Goal: Transaction & Acquisition: Purchase product/service

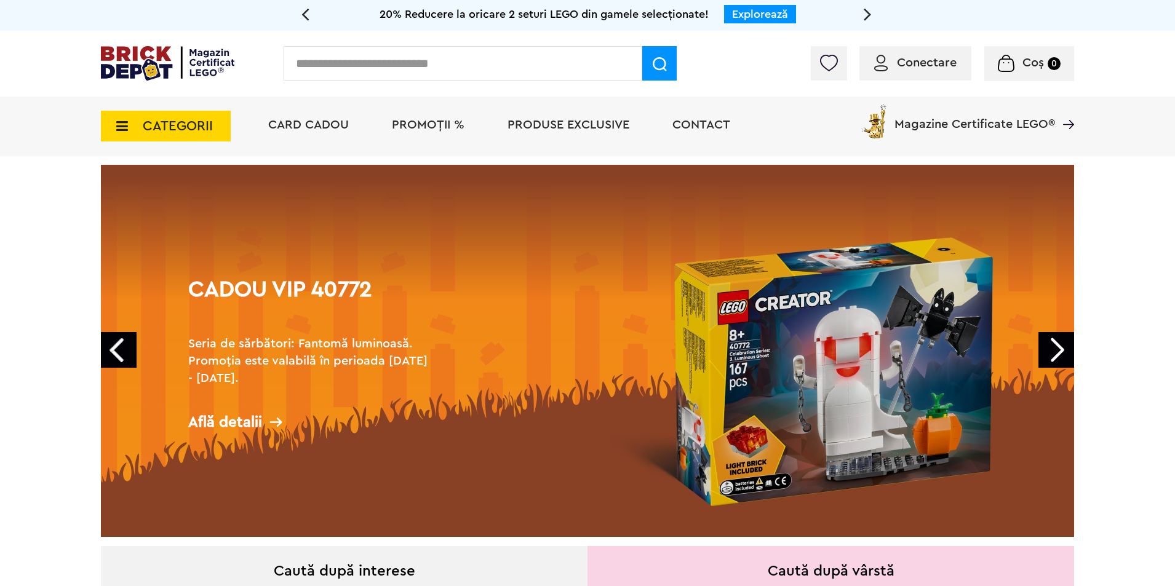
click at [940, 78] on div "Conectare" at bounding box center [916, 63] width 112 height 34
click at [905, 72] on div "Conectare" at bounding box center [916, 63] width 112 height 34
click at [919, 65] on span "Conectare" at bounding box center [927, 63] width 60 height 12
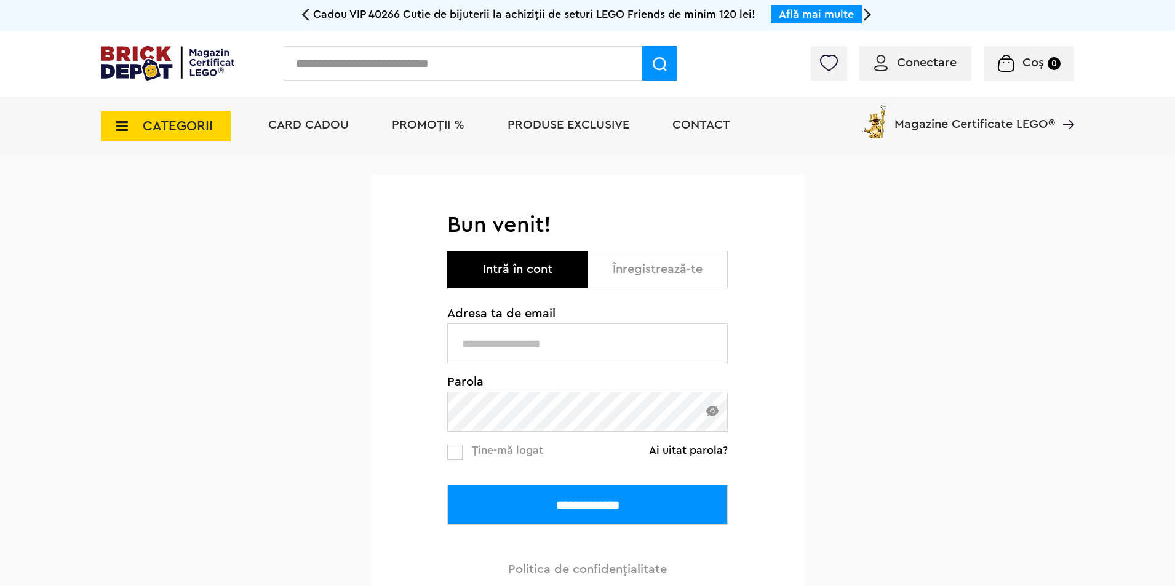
click at [600, 320] on span "Adresa ta de email" at bounding box center [587, 314] width 281 height 12
click at [583, 350] on input "text" at bounding box center [587, 344] width 281 height 40
type input "**********"
click at [654, 506] on input "**********" at bounding box center [587, 505] width 281 height 40
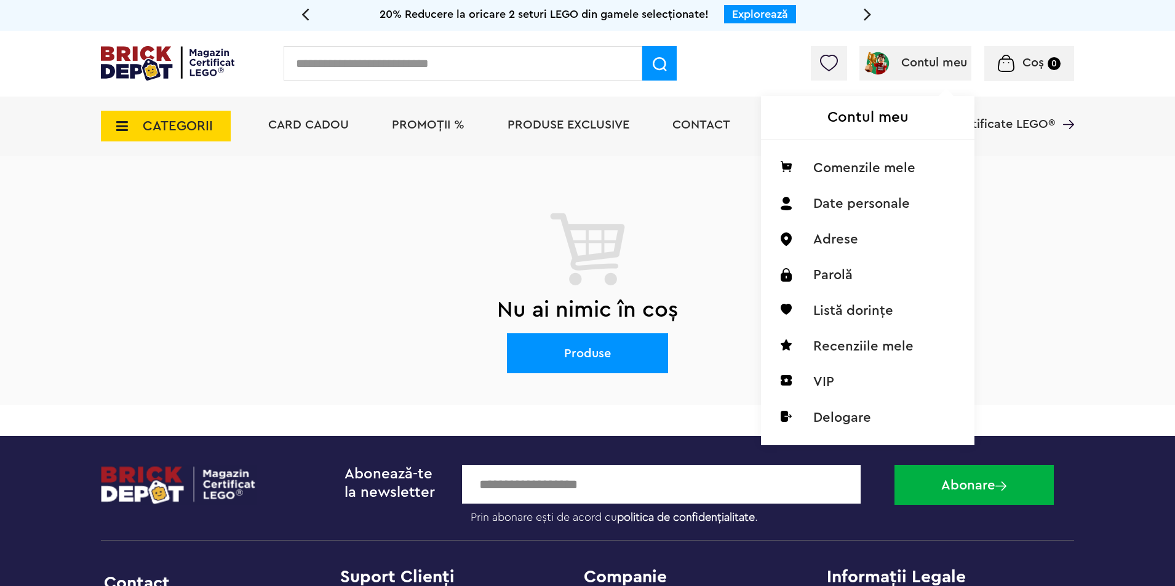
click at [924, 47] on div "Contul meu Contul meu Comenzile mele Date personale Adrese Parolă Listă dorințe…" at bounding box center [916, 63] width 112 height 34
click at [833, 380] on li "VIP" at bounding box center [868, 382] width 194 height 36
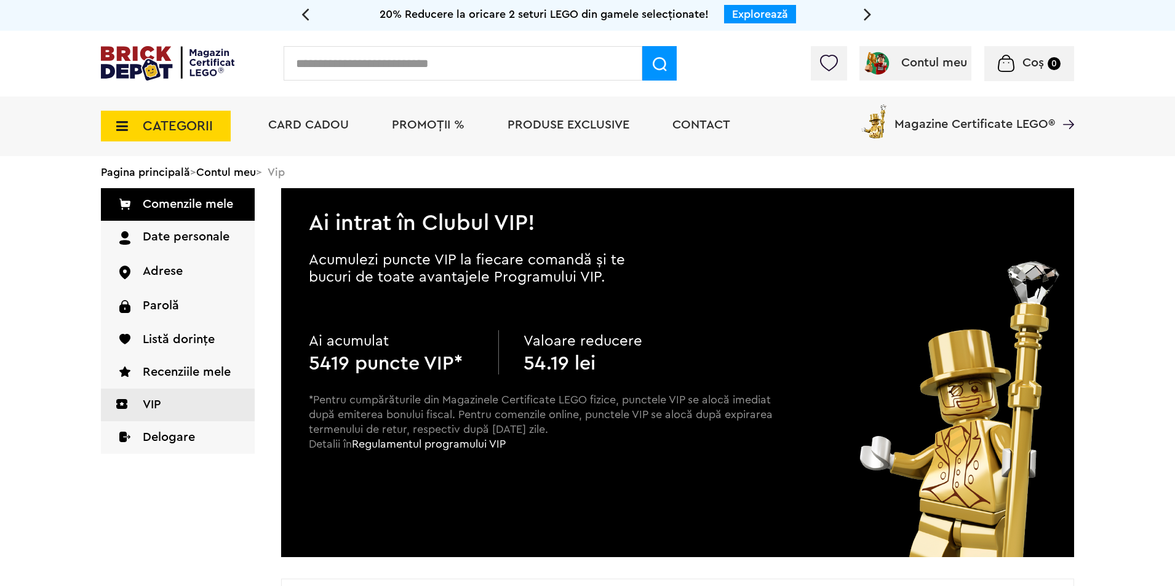
click at [199, 127] on span "CATEGORII" at bounding box center [178, 126] width 70 height 14
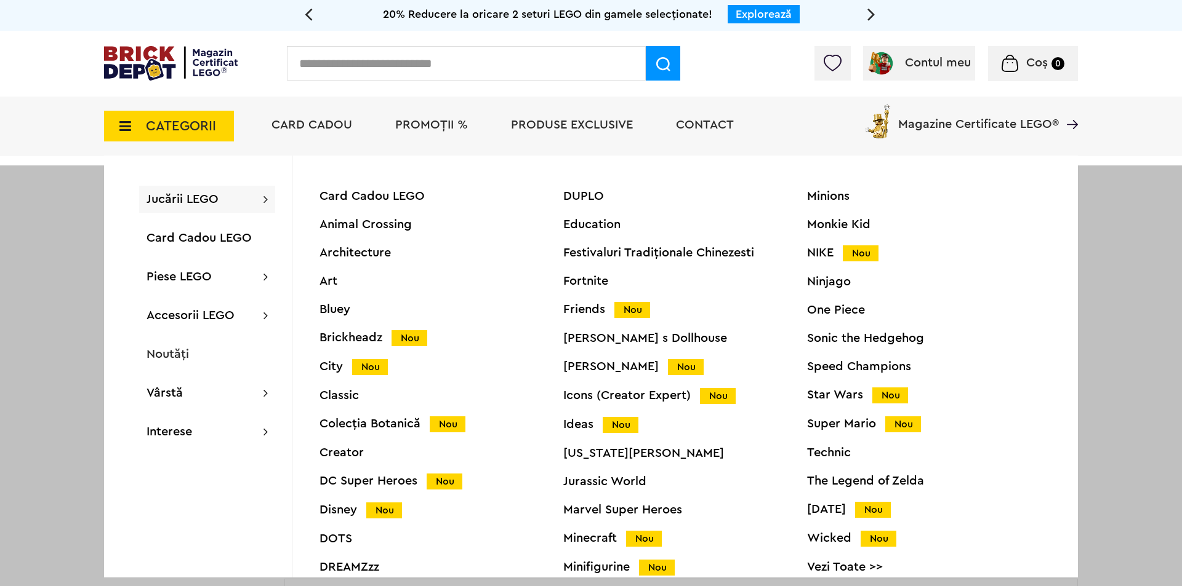
click at [209, 214] on div "Jucării LEGO Card Cadou LEGO Animal Crossing Architecture Art Bluey Brickheadz …" at bounding box center [198, 367] width 188 height 422
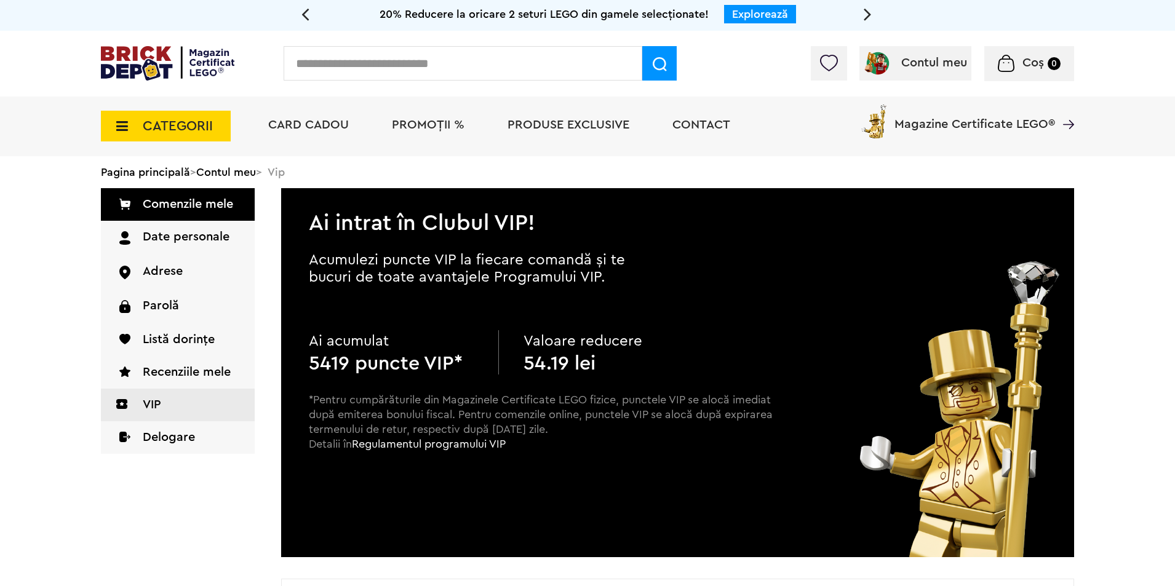
click at [172, 133] on span "CATEGORII" at bounding box center [178, 126] width 70 height 14
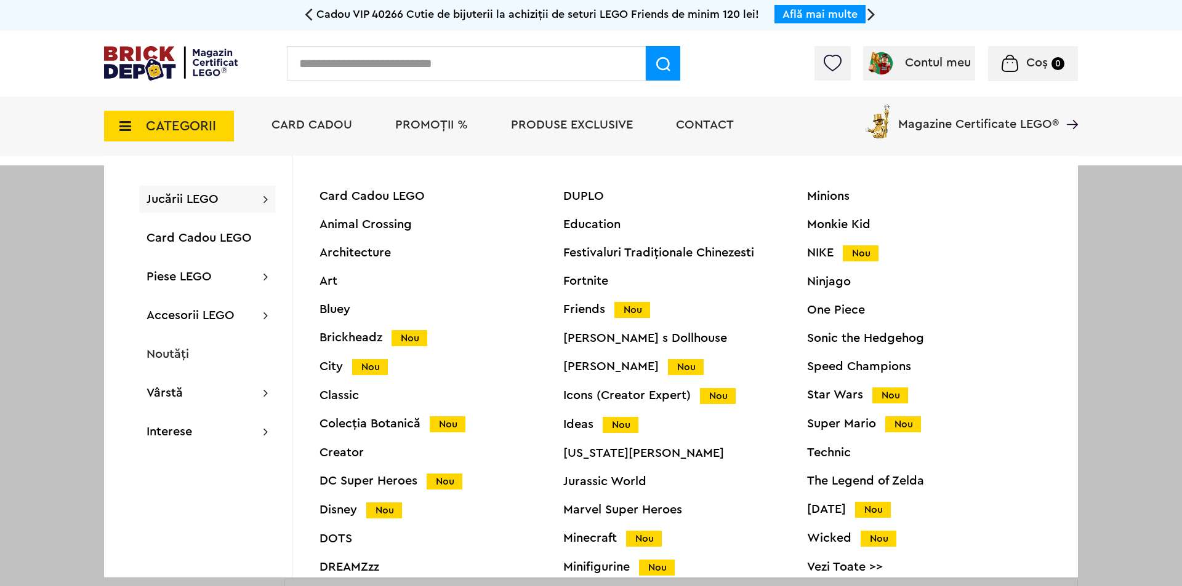
click at [270, 191] on div "Jucării LEGO Card Cadou LEGO Animal Crossing Architecture Art Bluey Brickheadz …" at bounding box center [207, 199] width 136 height 27
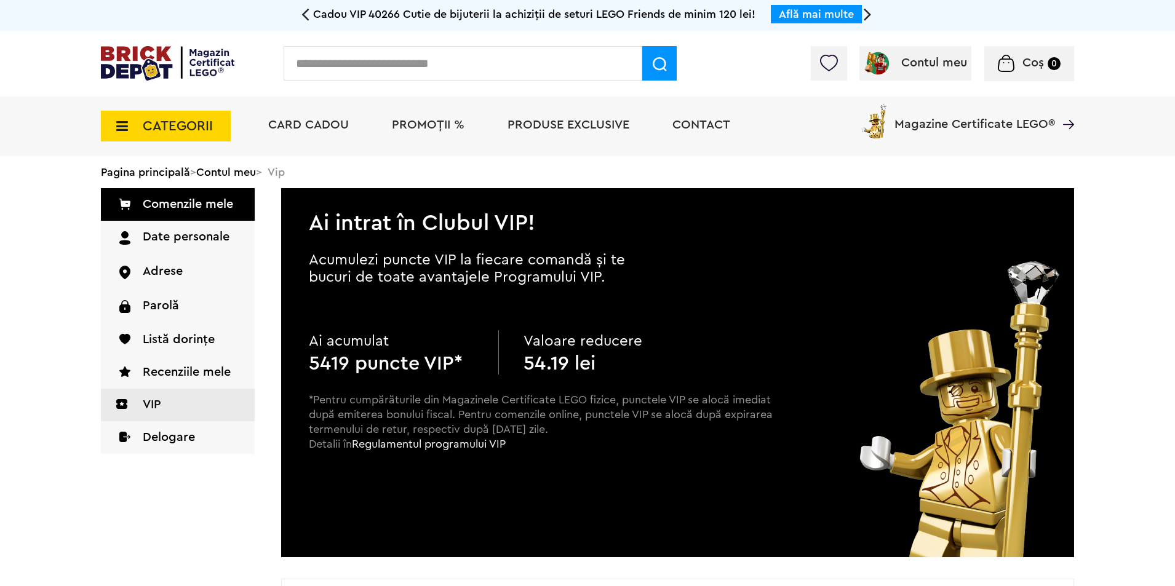
click at [168, 62] on img at bounding box center [168, 63] width 134 height 34
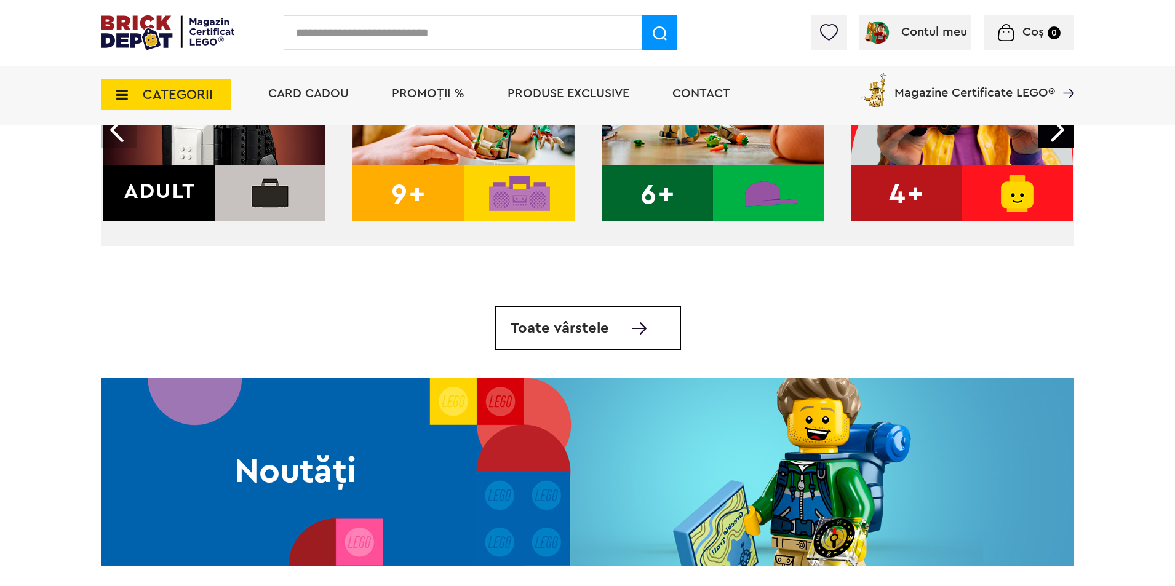
scroll to position [646, 0]
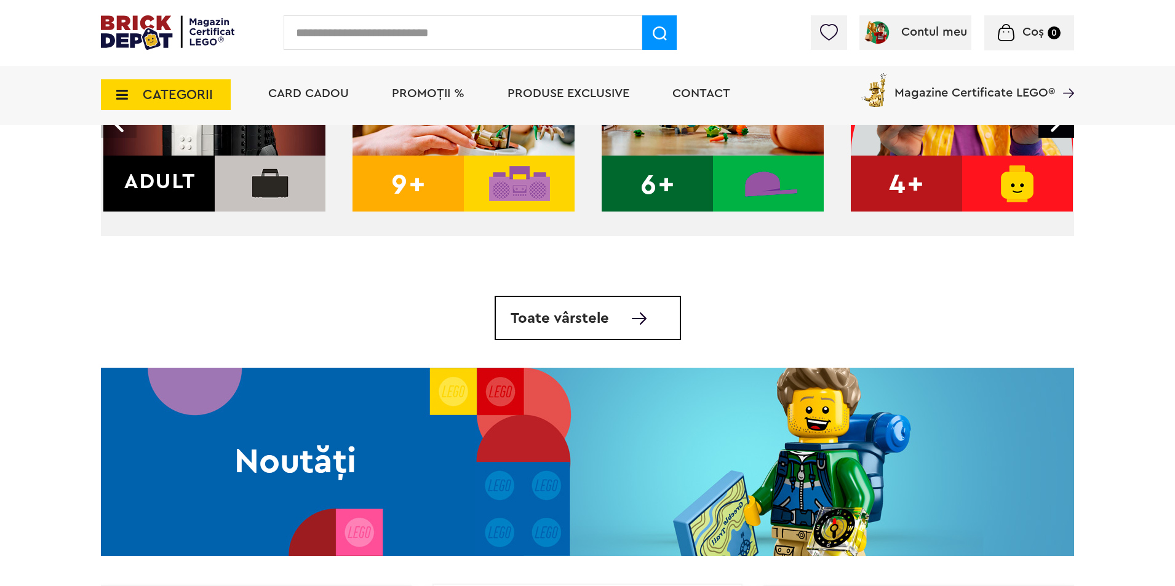
click at [193, 170] on img at bounding box center [214, 101] width 222 height 222
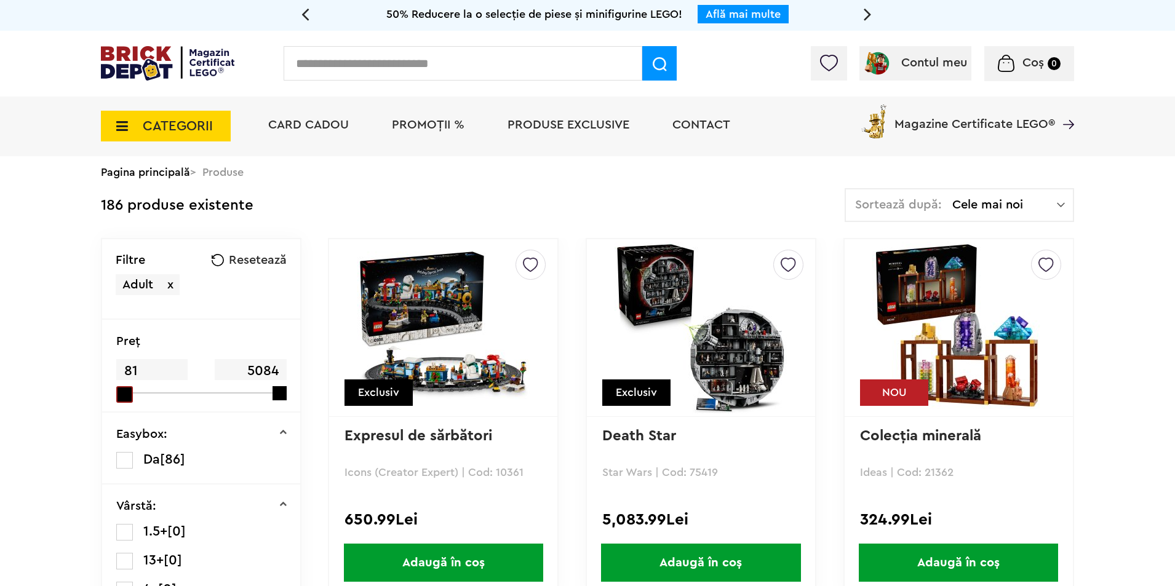
drag, startPoint x: 127, startPoint y: 393, endPoint x: 104, endPoint y: 394, distance: 22.8
click at [104, 394] on div "Preţ 81 5084" at bounding box center [201, 366] width 198 height 93
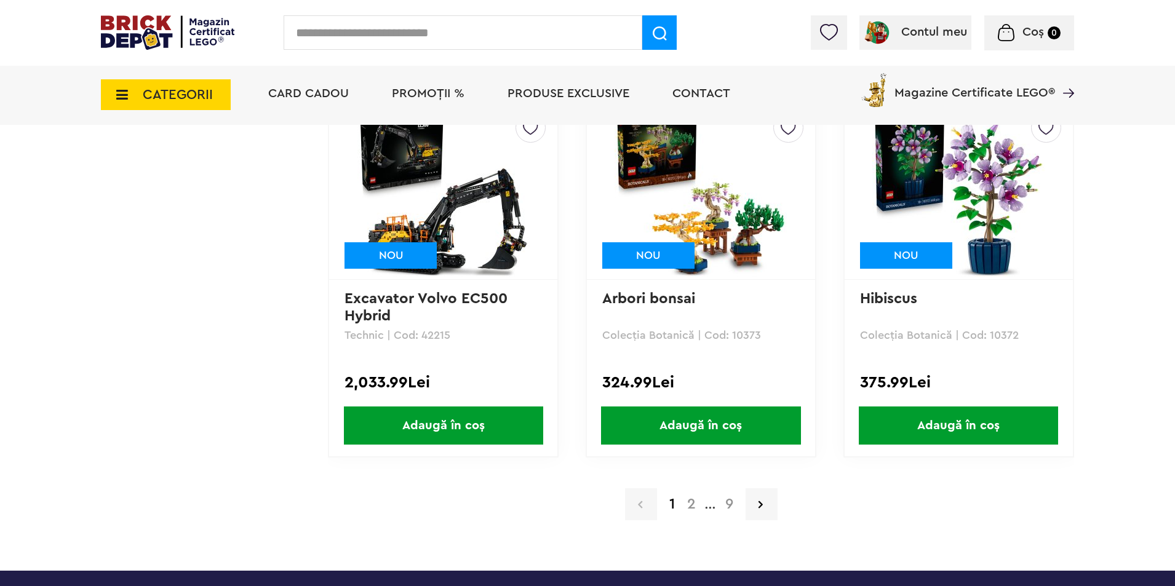
scroll to position [2523, 0]
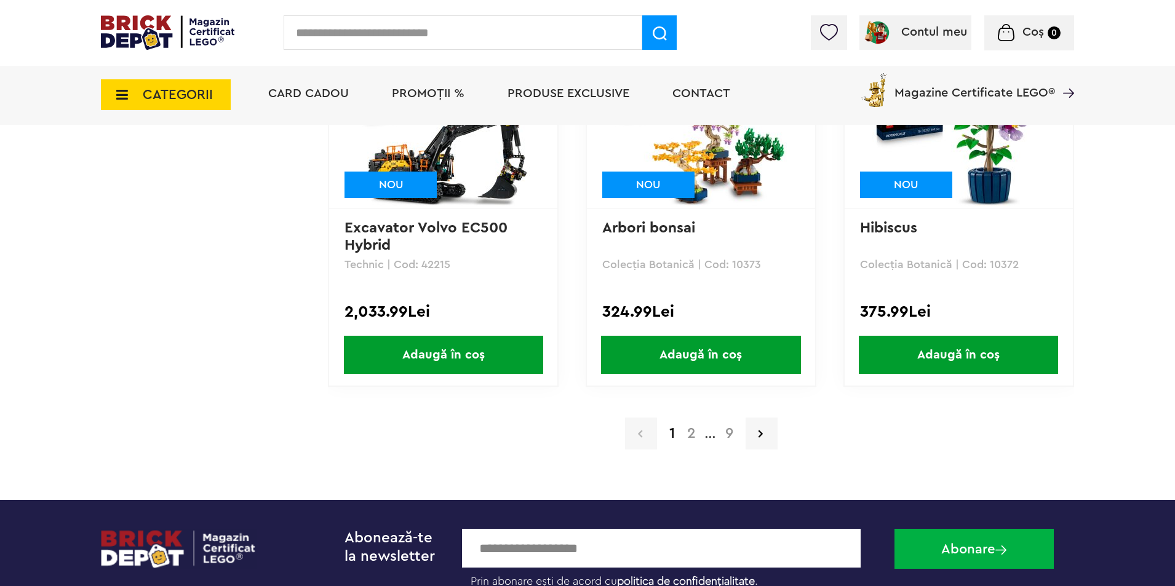
click at [690, 436] on a=Adult&max=5084&min=81&order=1&page=2"] "2" at bounding box center [691, 433] width 21 height 15
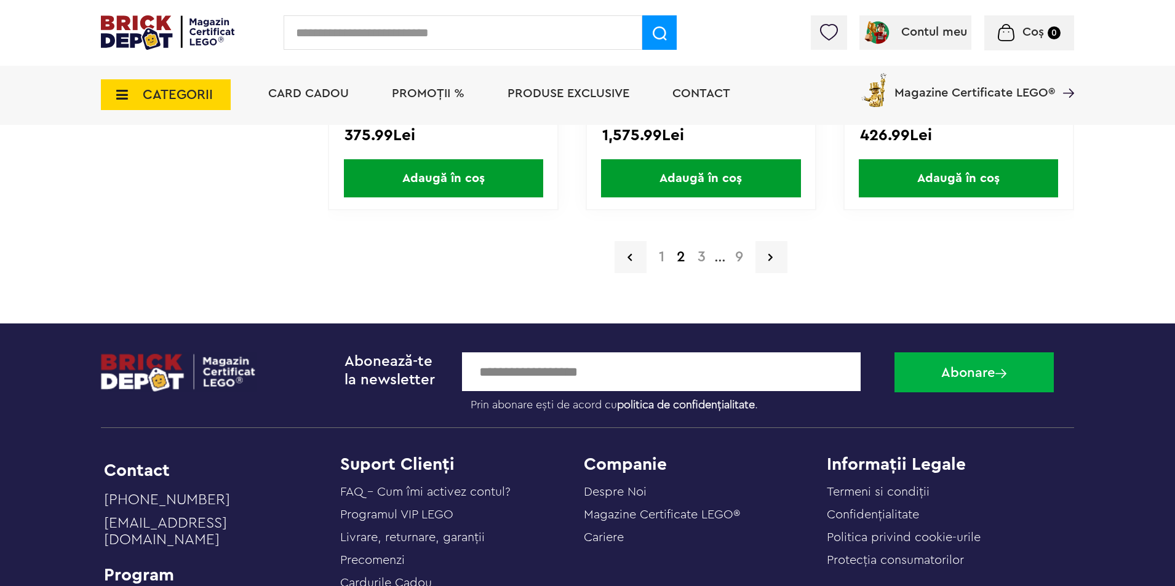
scroll to position [2708, 0]
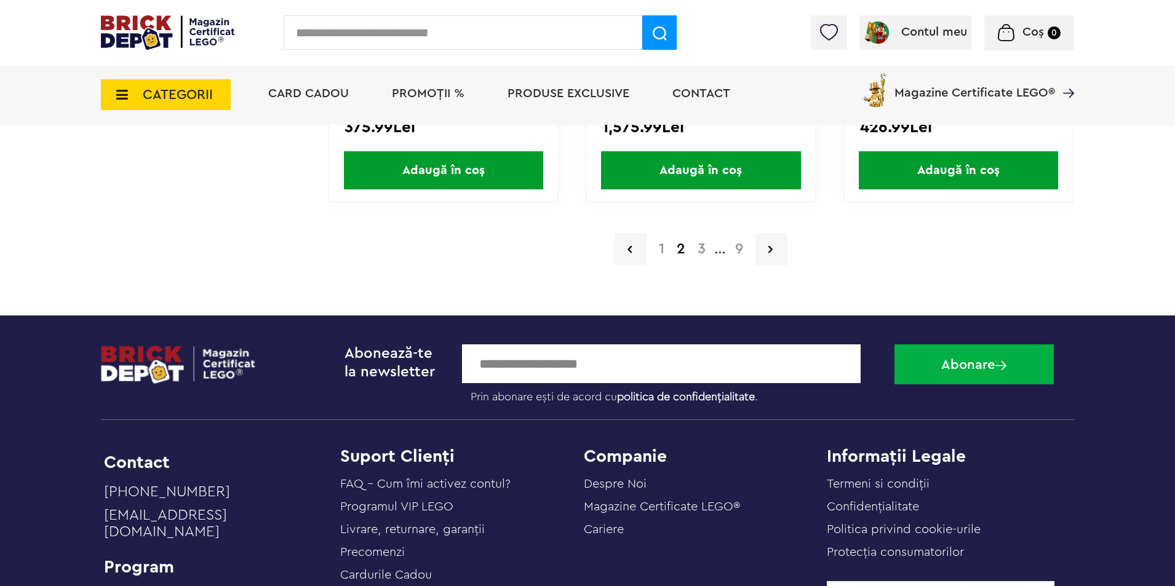
click at [704, 249] on a=Adult&max=5084&min=81&order=1&page=3"] "3" at bounding box center [702, 249] width 20 height 15
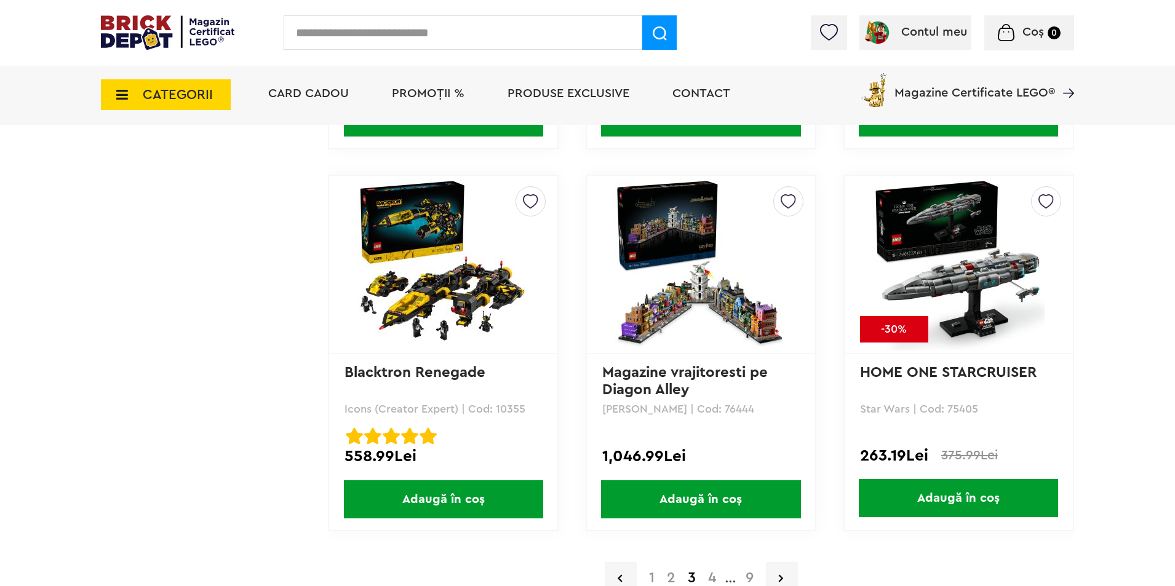
scroll to position [2708, 0]
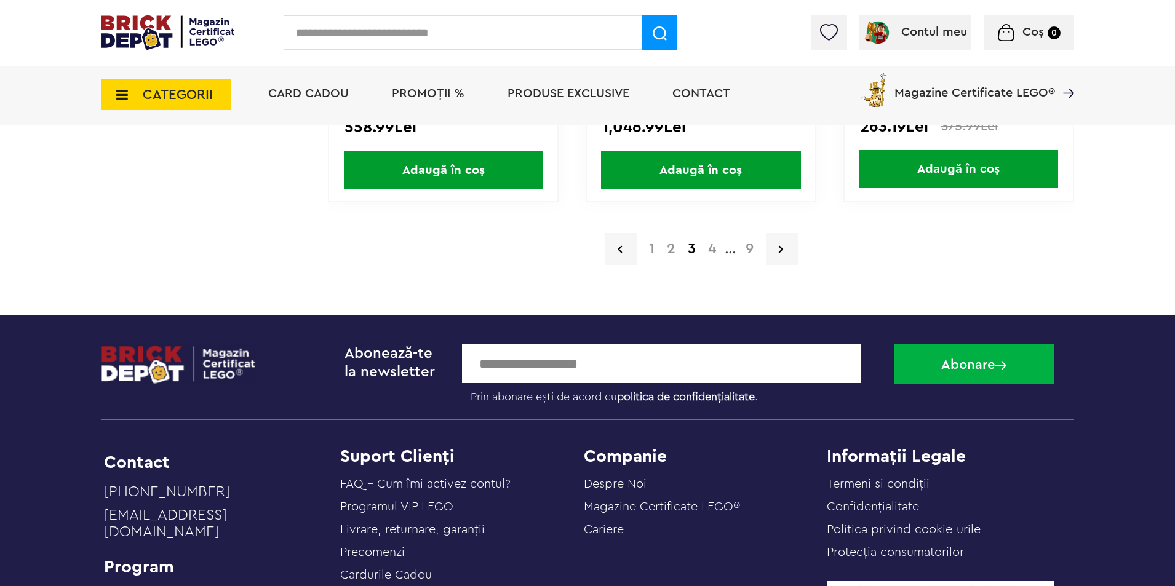
click at [716, 249] on a=Adult&max=5084&min=81&order=1&page=4"] "4" at bounding box center [712, 249] width 20 height 15
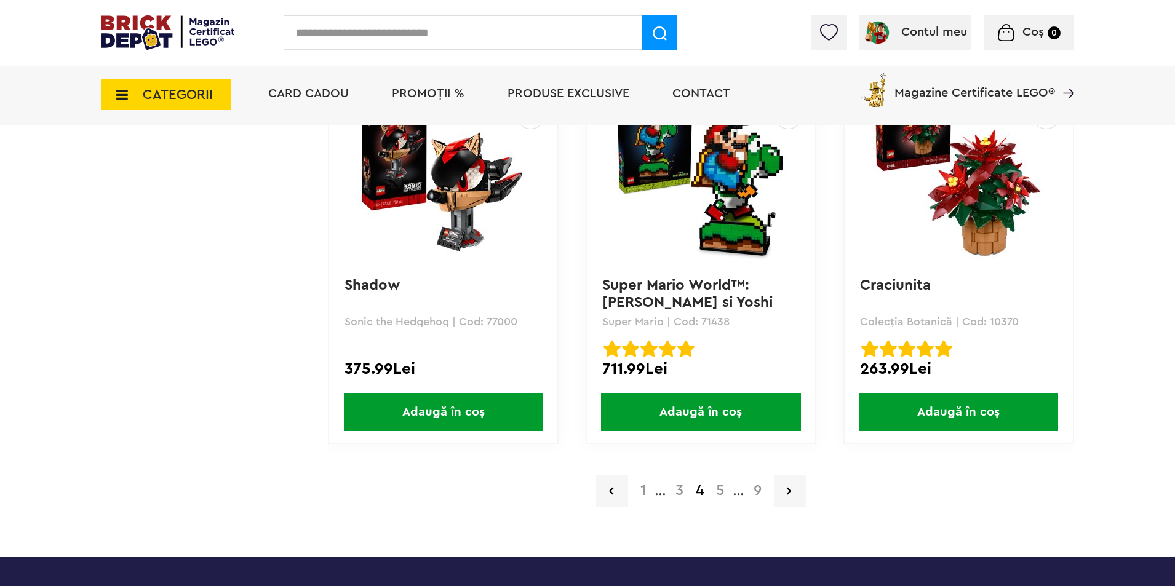
scroll to position [2646, 0]
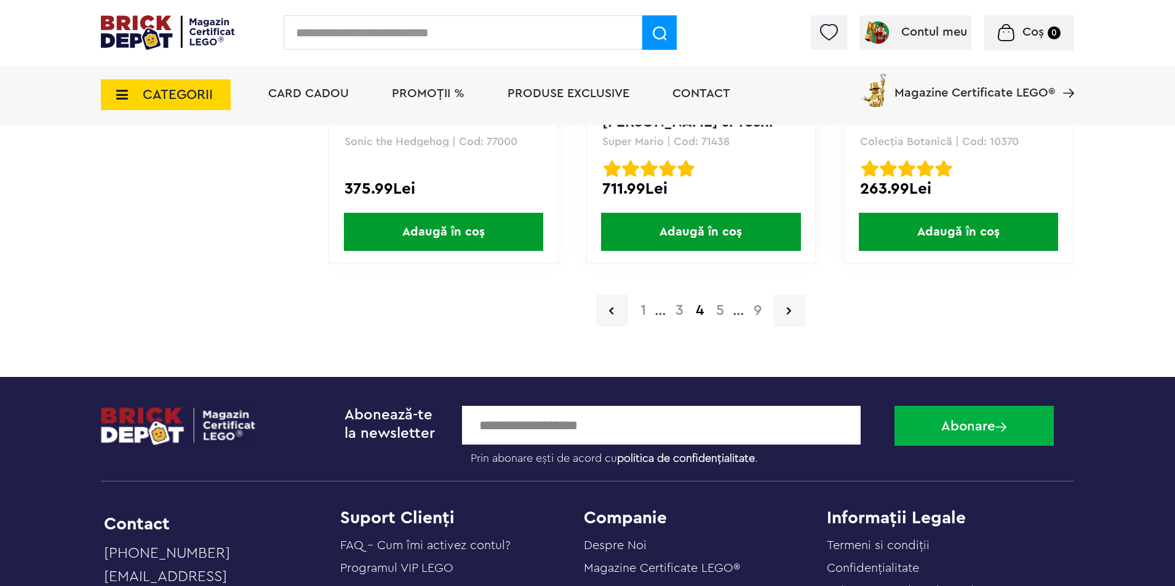
click at [714, 308] on a=Adult&max=5084&min=81&order=1&page=5"] "5" at bounding box center [720, 310] width 20 height 15
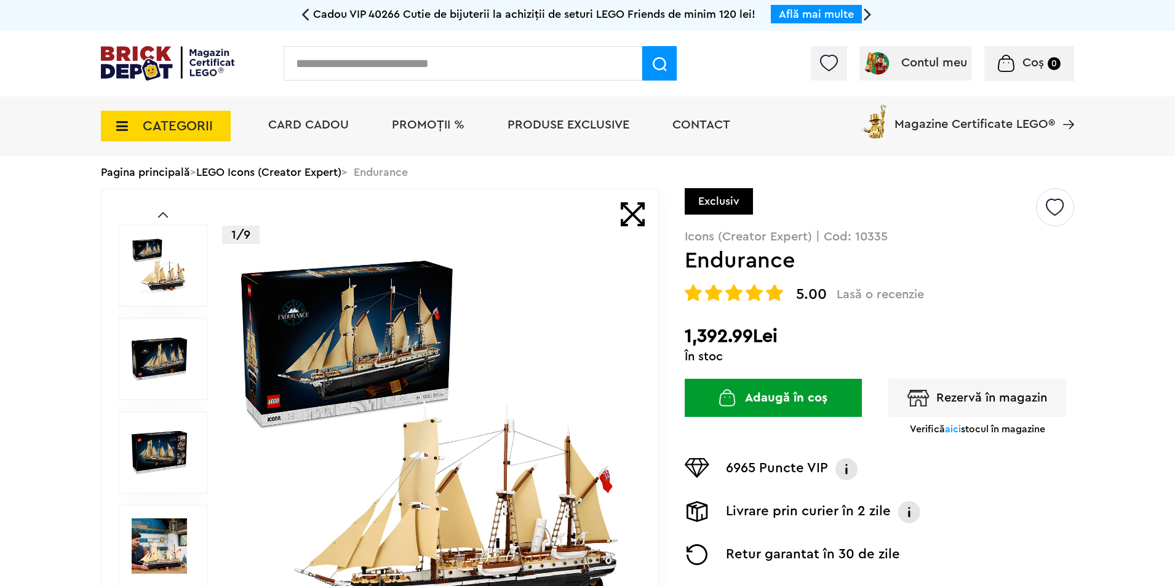
click at [490, 316] on img at bounding box center [433, 453] width 396 height 396
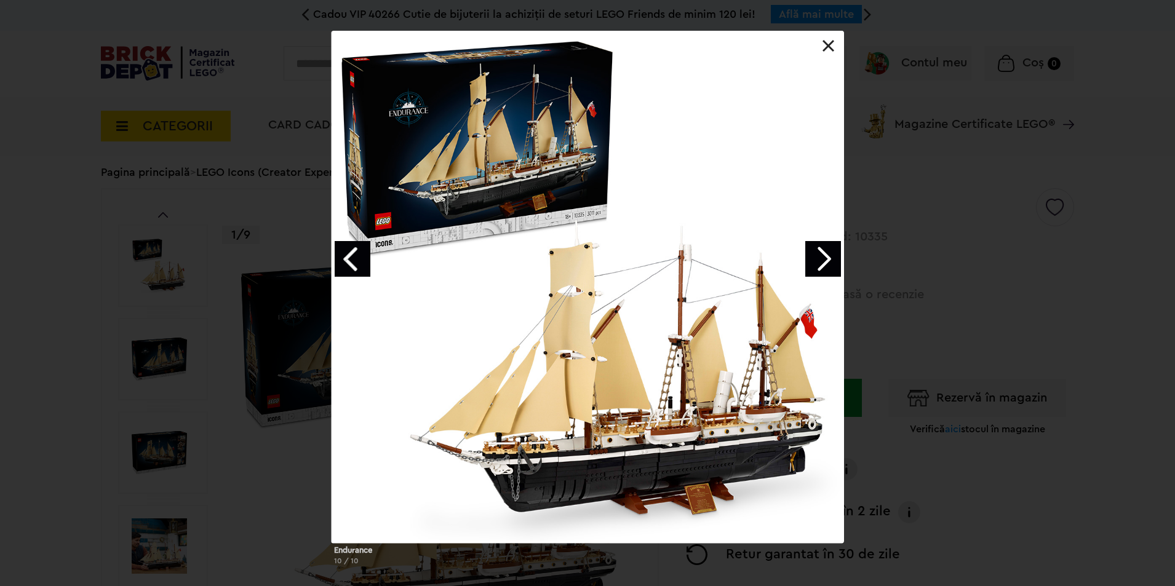
click at [814, 259] on link "Next image" at bounding box center [824, 259] width 36 height 36
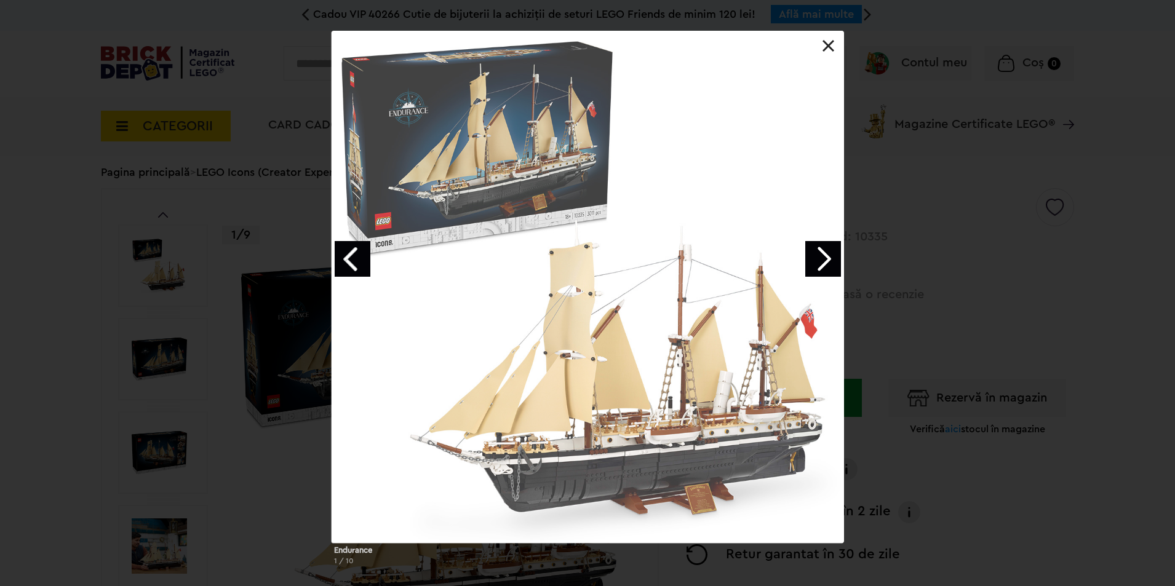
click at [826, 265] on link "Next image" at bounding box center [824, 259] width 36 height 36
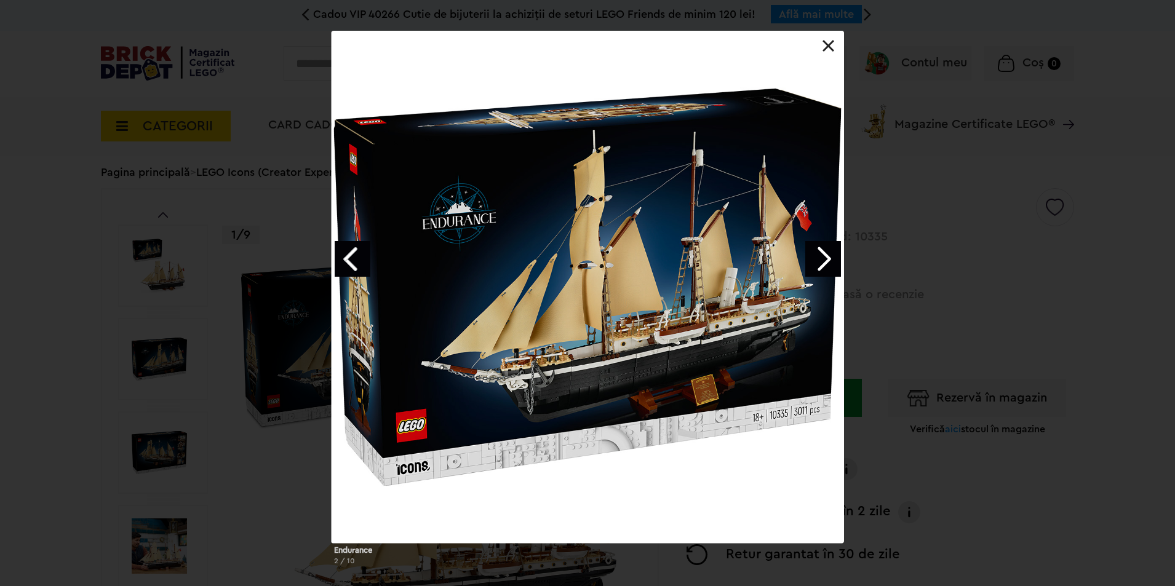
click at [826, 265] on link "Next image" at bounding box center [824, 259] width 36 height 36
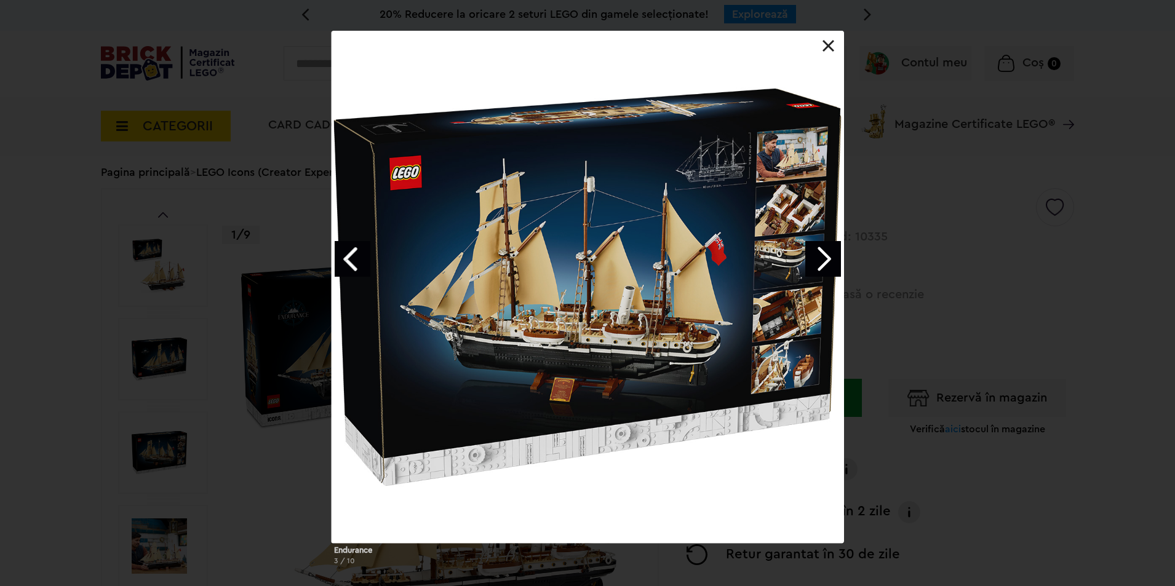
click at [826, 265] on link "Next image" at bounding box center [824, 259] width 36 height 36
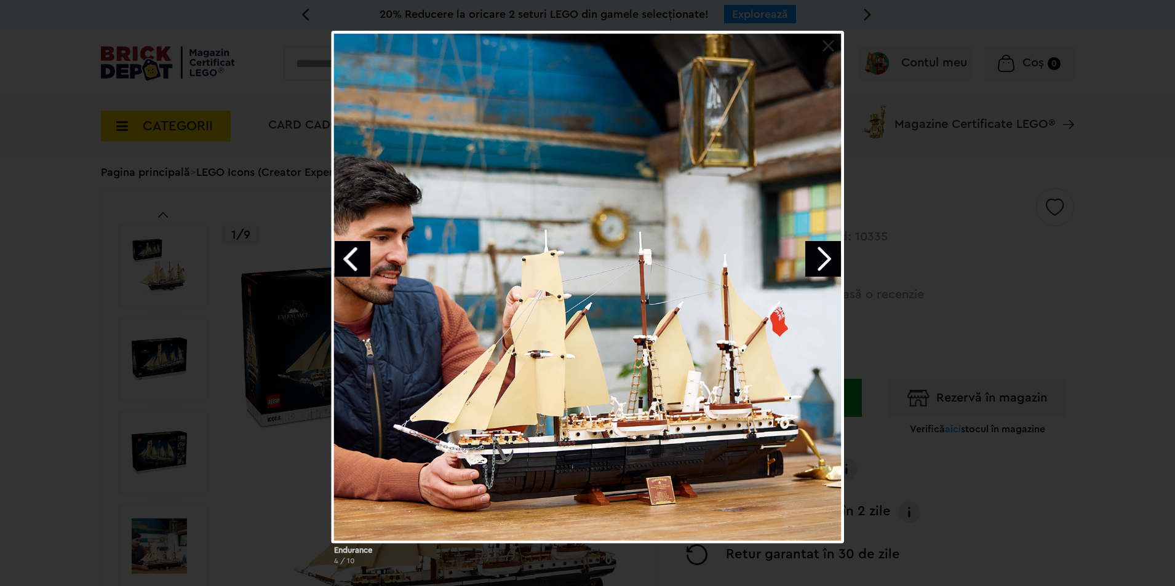
click at [826, 265] on link "Next image" at bounding box center [824, 259] width 36 height 36
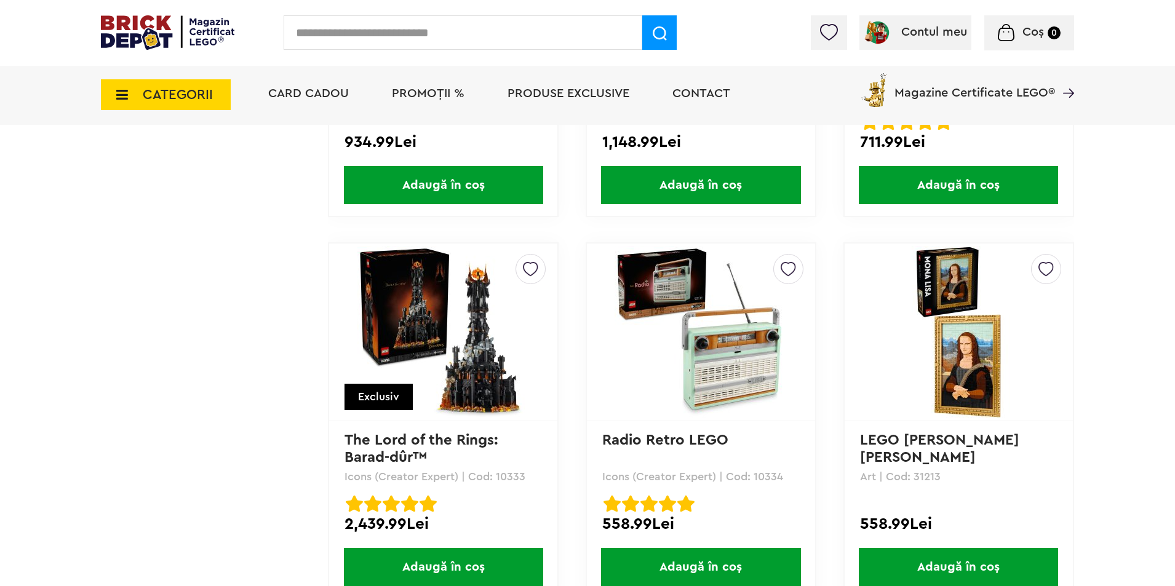
scroll to position [2523, 0]
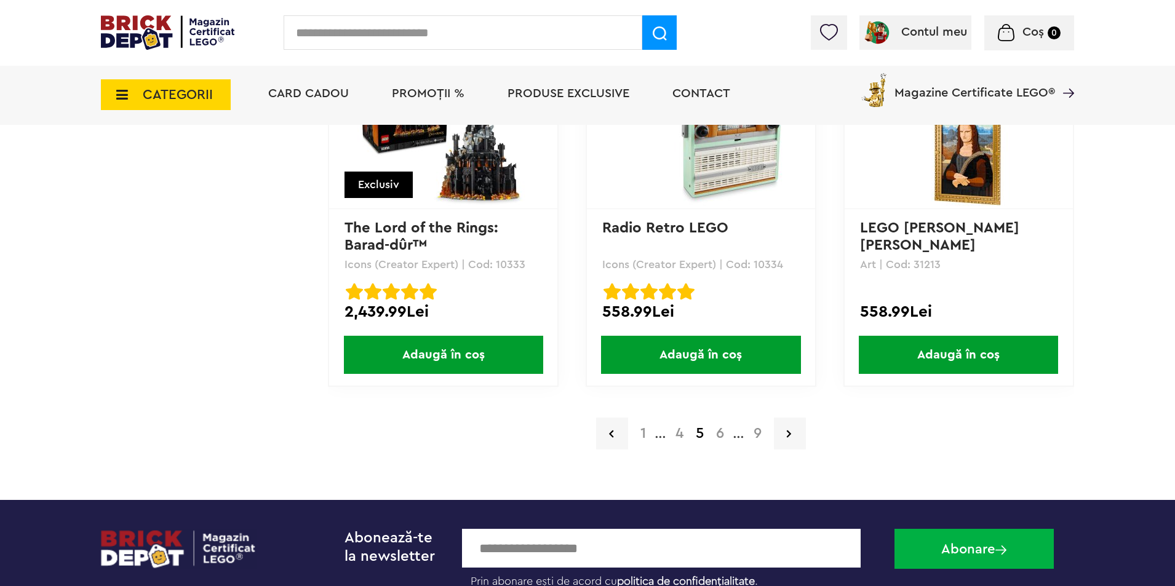
click at [718, 427] on a=Adult&max=5084&min=81&order=1&page=6"] "6" at bounding box center [720, 433] width 20 height 15
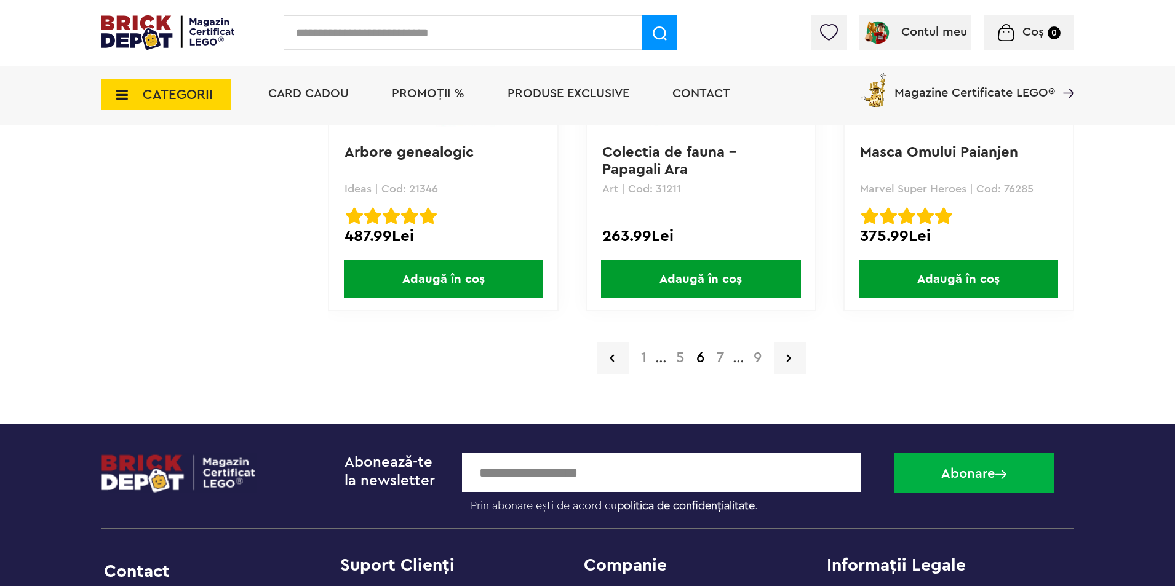
scroll to position [2646, 0]
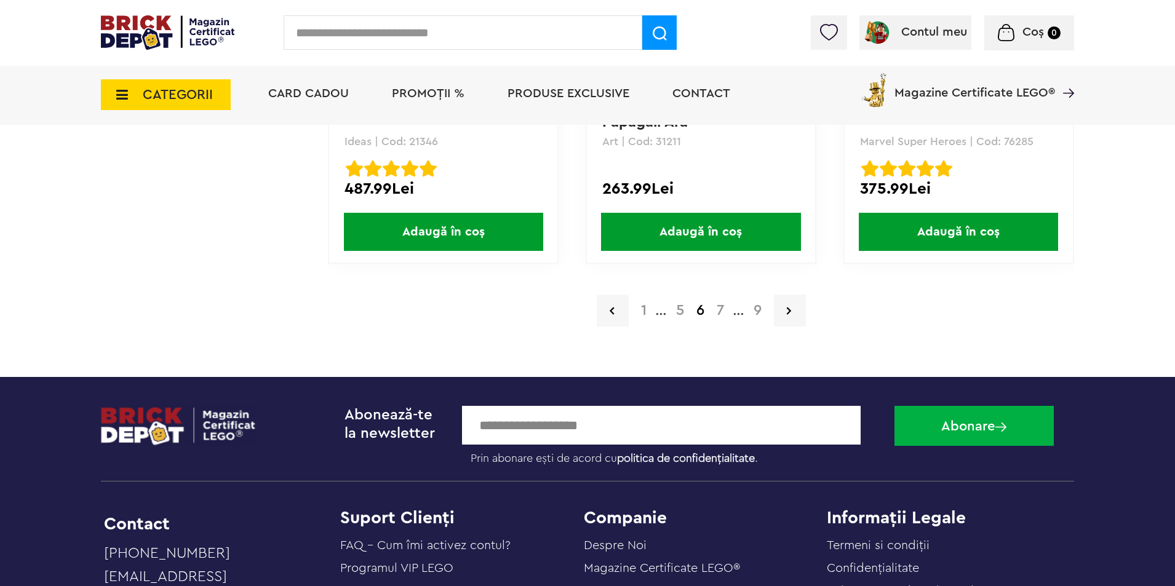
click at [724, 308] on a=Adult&max=5084&min=81&order=1&page=7"] "7" at bounding box center [721, 310] width 20 height 15
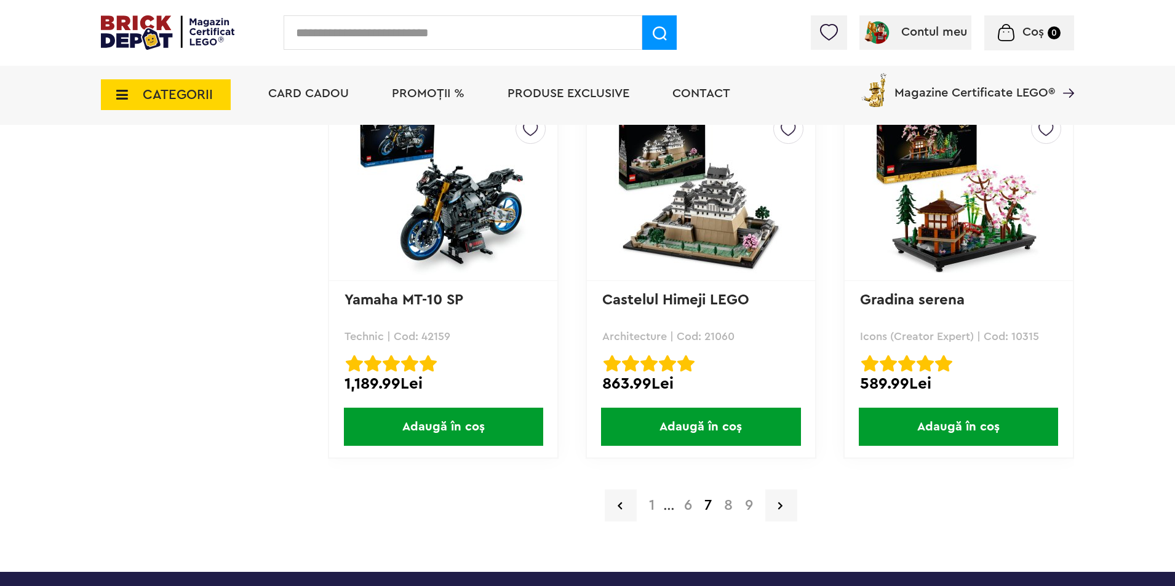
scroll to position [2462, 0]
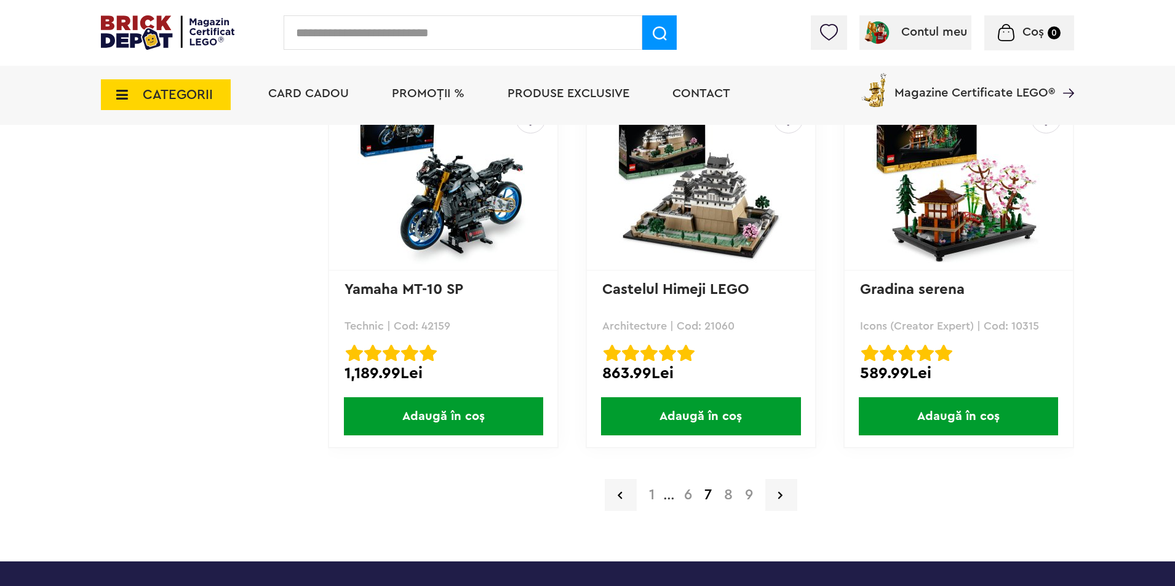
click at [732, 496] on a=Adult&max=5084&min=81&order=1&page=8"] "8" at bounding box center [728, 495] width 21 height 15
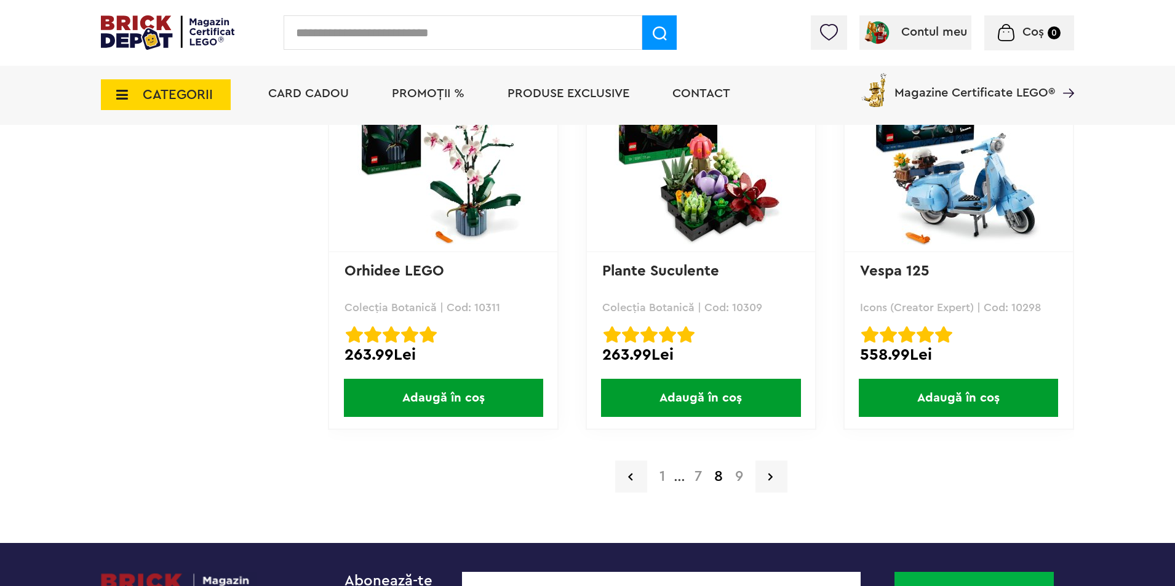
scroll to position [2523, 0]
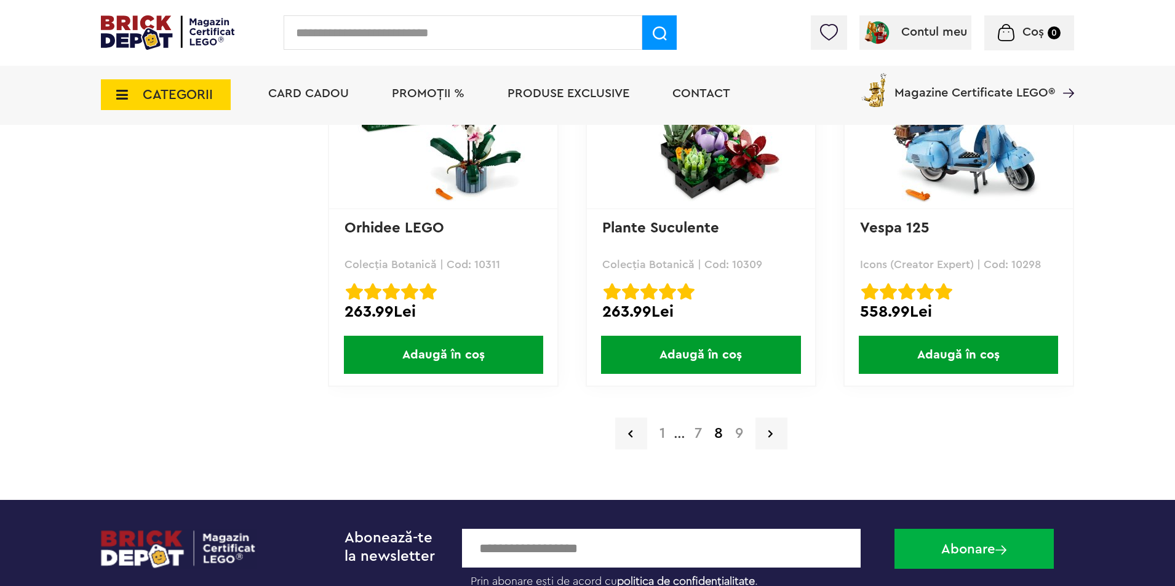
click at [735, 434] on a=Adult&max=5084&min=81&order=1&page=9"] "9" at bounding box center [739, 433] width 20 height 15
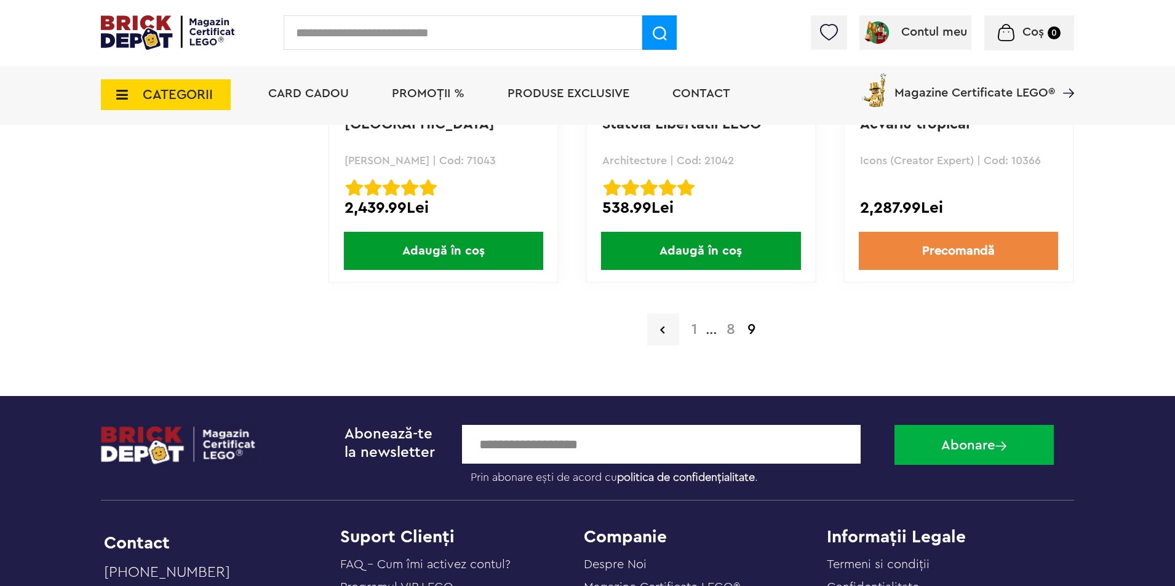
scroll to position [2400, 0]
